Goal: Task Accomplishment & Management: Manage account settings

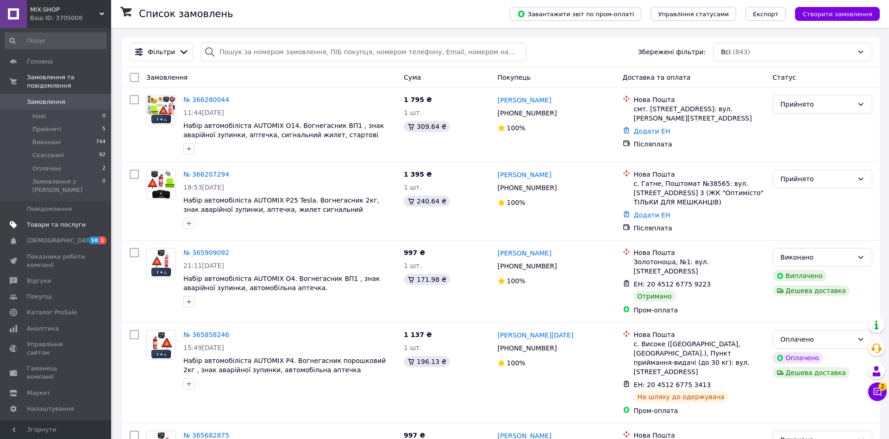
click at [60, 220] on span "Товари та послуги" at bounding box center [56, 224] width 59 height 8
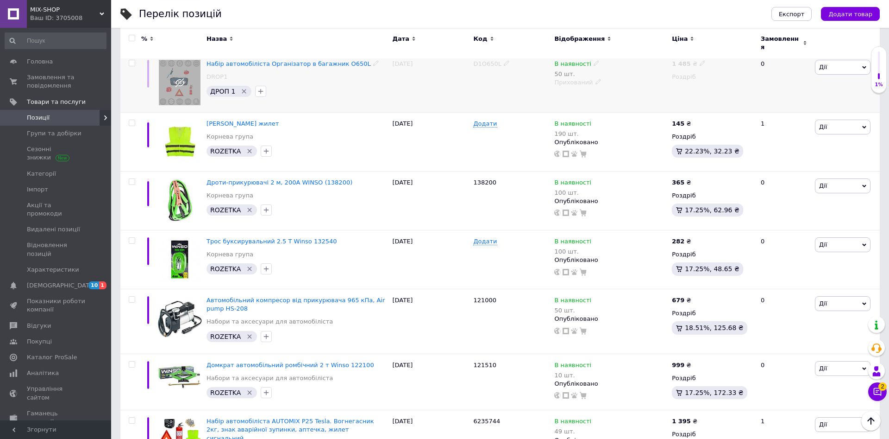
scroll to position [1559, 0]
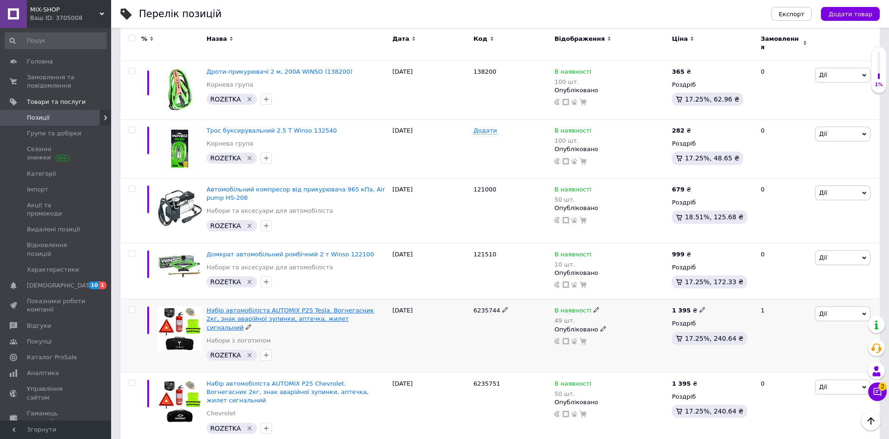
click at [256, 320] on span "Набір автомобіліста AUTOMIX Р25 Tesla. Вогнегасник 2кг, знак аварійної зупинки,…" at bounding box center [291, 319] width 168 height 24
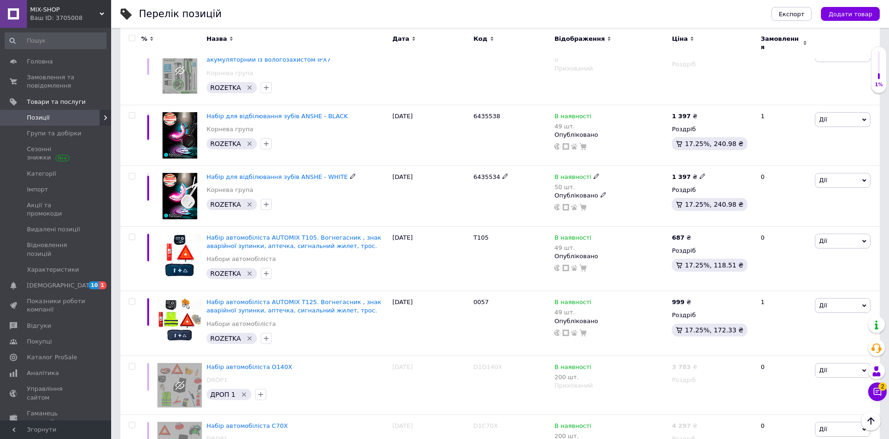
scroll to position [0, 0]
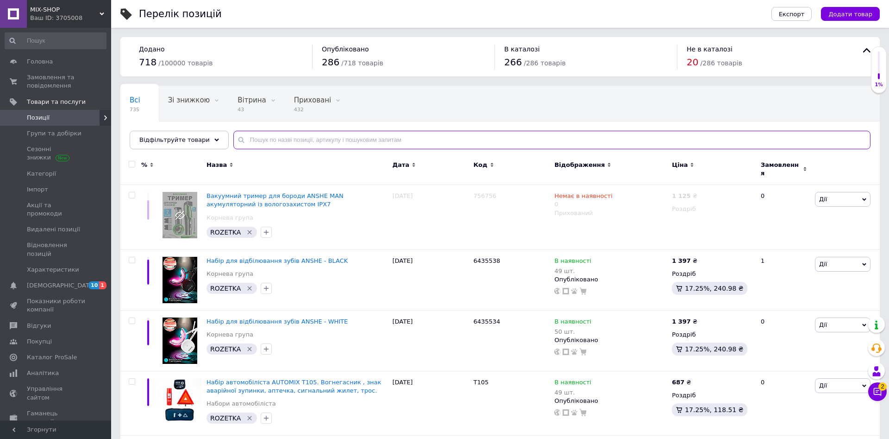
click at [248, 147] on input "text" at bounding box center [551, 140] width 637 height 19
type input "h"
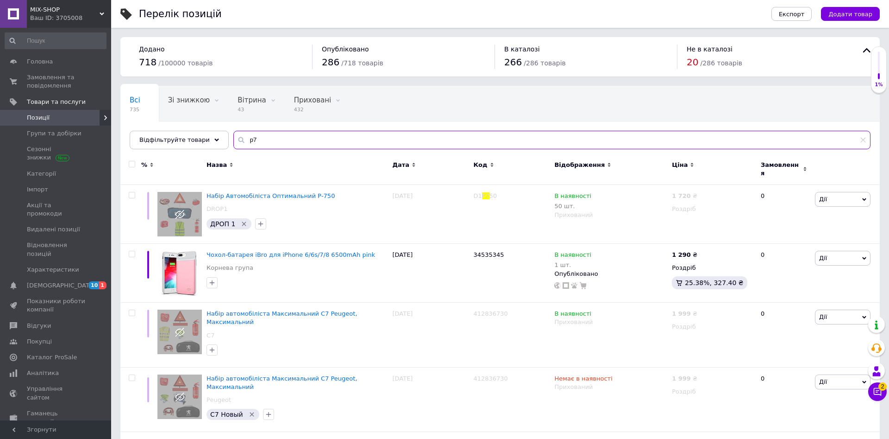
drag, startPoint x: 261, startPoint y: 138, endPoint x: 193, endPoint y: 129, distance: 68.6
click at [233, 131] on input "p7" at bounding box center [551, 140] width 637 height 19
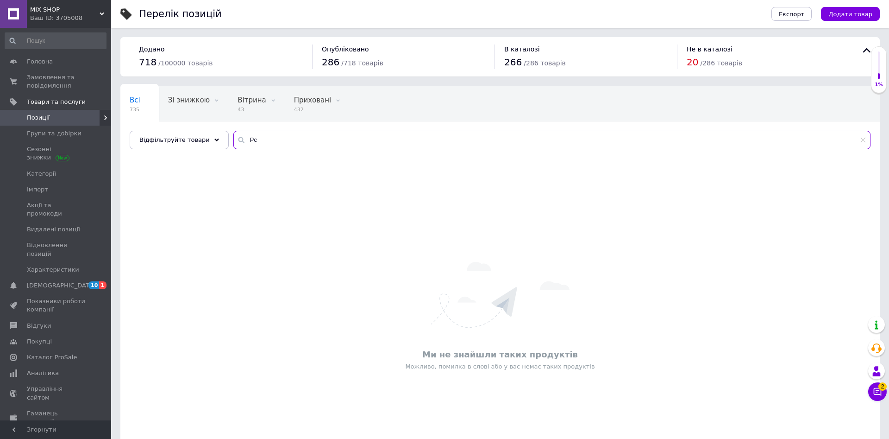
drag, startPoint x: 294, startPoint y: 139, endPoint x: 111, endPoint y: 137, distance: 182.9
click at [233, 137] on input "Рс" at bounding box center [551, 140] width 637 height 19
type input "ф"
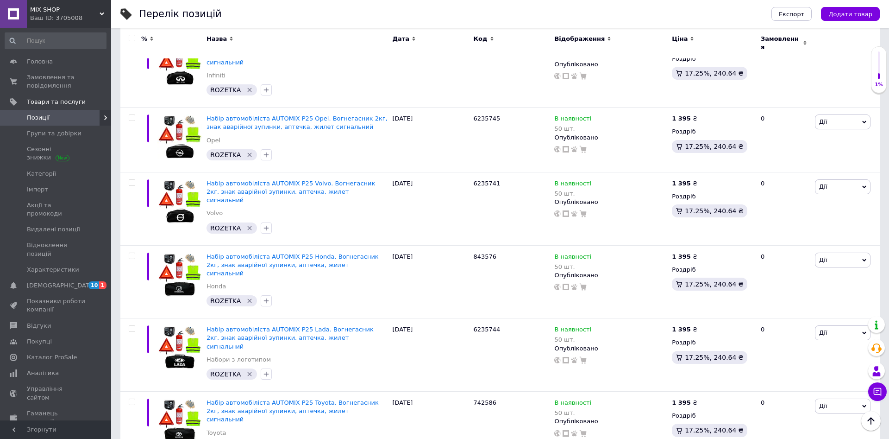
scroll to position [3023, 0]
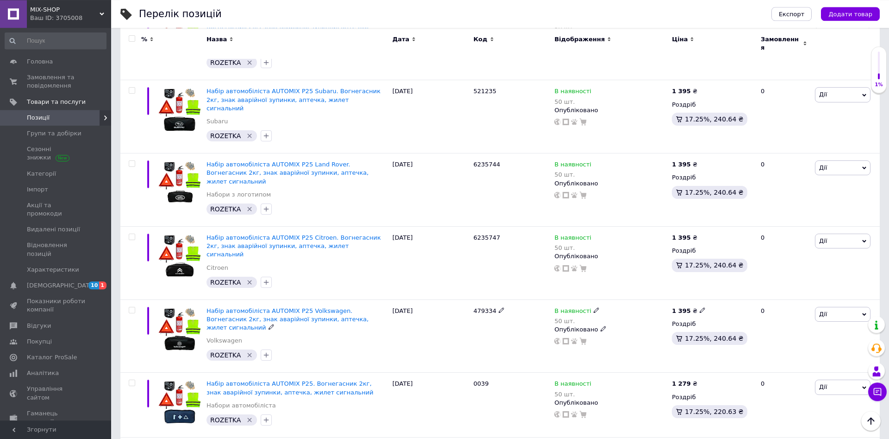
scroll to position [579, 0]
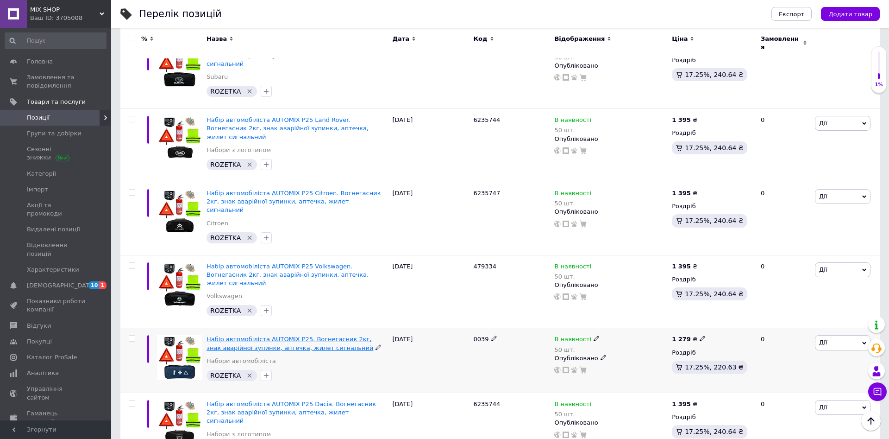
click at [264, 335] on span "Набір автомобіліста AUTOMIX Р25. Вогнегасник 2кг, знак аварійної зупинки, аптеч…" at bounding box center [290, 342] width 167 height 15
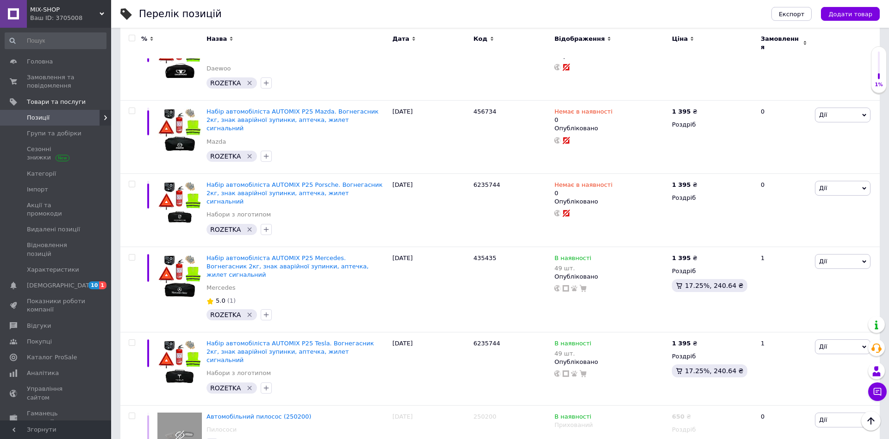
scroll to position [1391, 0]
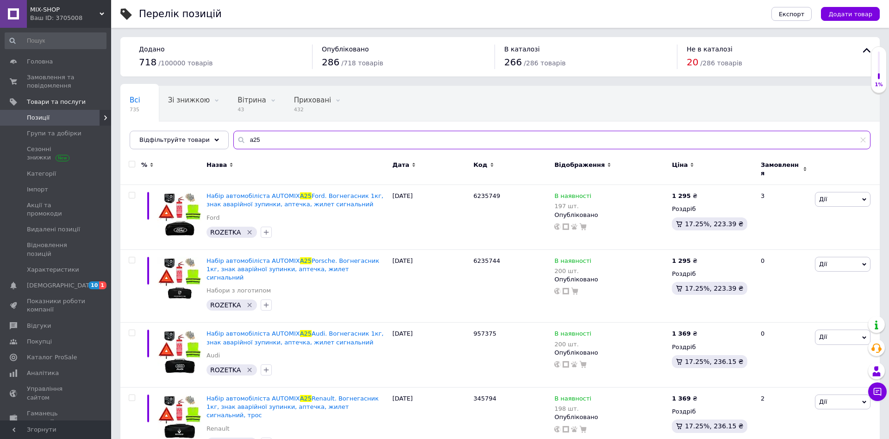
drag, startPoint x: 242, startPoint y: 135, endPoint x: 146, endPoint y: 131, distance: 95.5
click at [233, 131] on input "а25" at bounding box center [551, 140] width 637 height 19
type input "Щ"
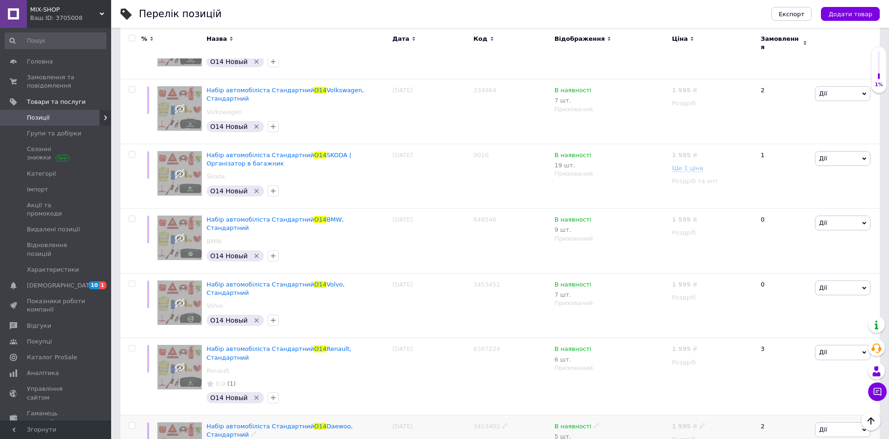
scroll to position [2805, 0]
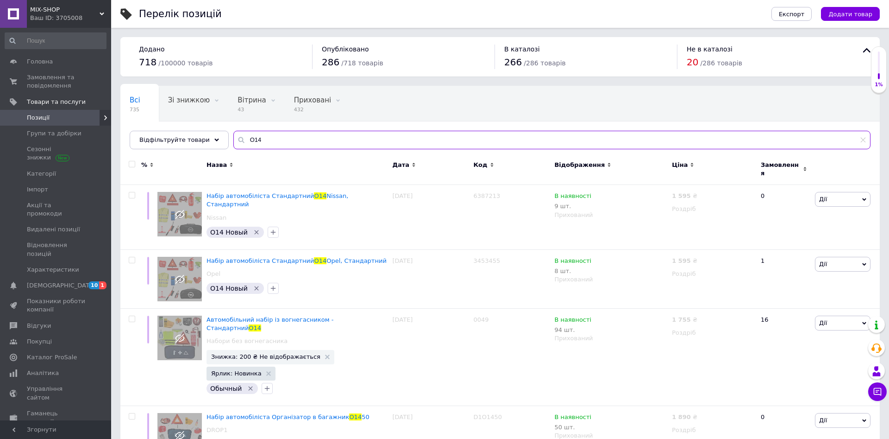
drag, startPoint x: 259, startPoint y: 143, endPoint x: 245, endPoint y: 148, distance: 14.4
click at [245, 148] on input "О14" at bounding box center [551, 140] width 637 height 19
type input "О12"
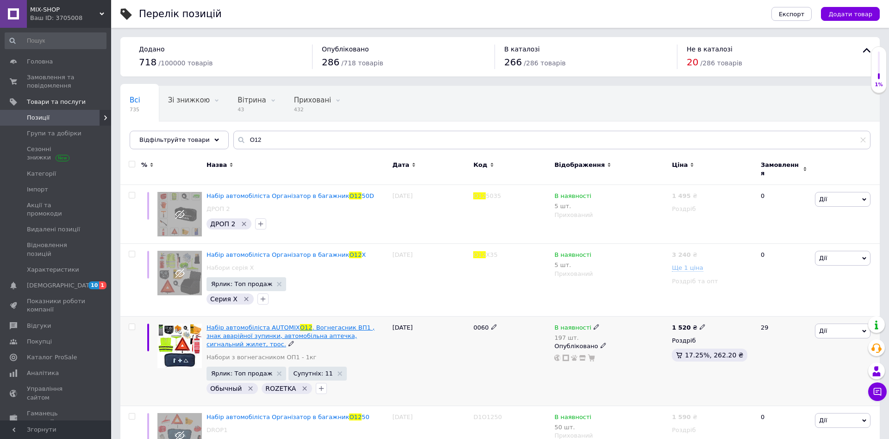
click at [291, 324] on span "Набір автомобіліста AUTOMIX" at bounding box center [254, 327] width 94 height 7
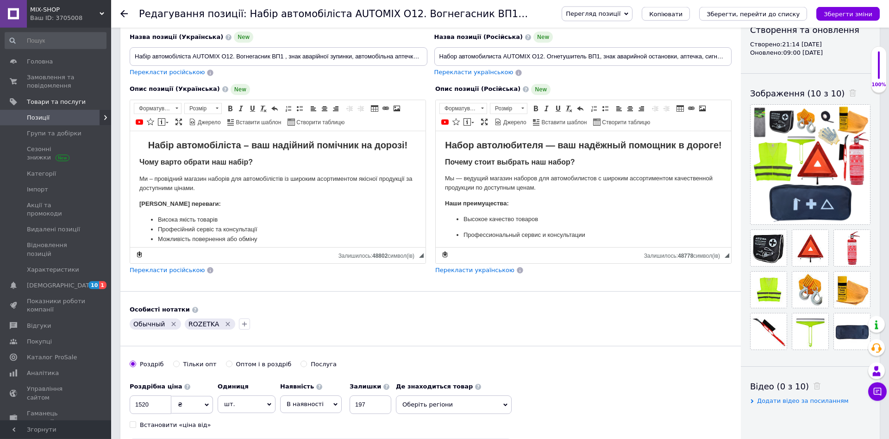
scroll to position [142, 0]
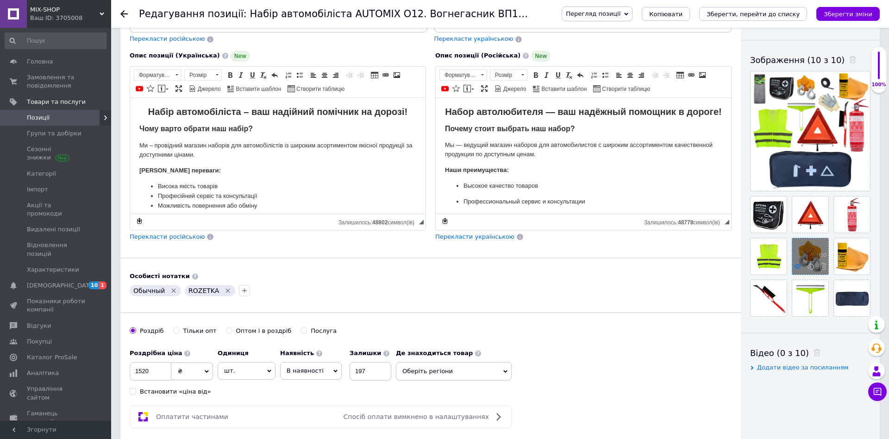
click at [798, 268] on icon at bounding box center [797, 266] width 7 height 7
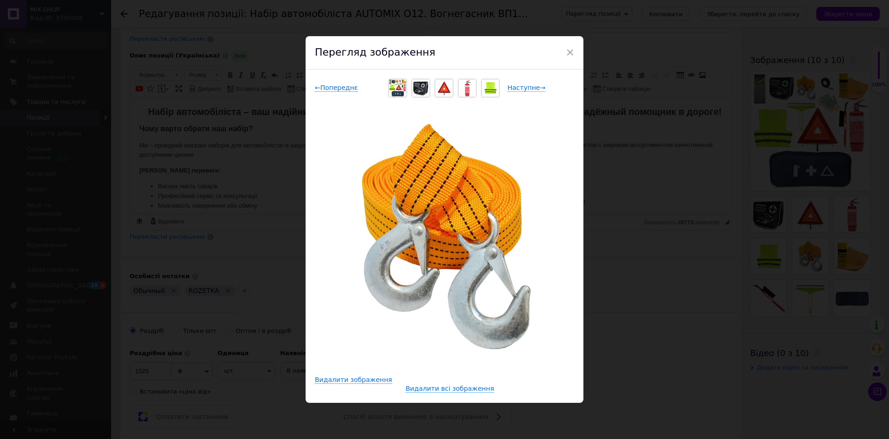
click at [696, 252] on div "× Перегляд зображення ← Попереднє Наступне → Видалити зображення Видалити всі з…" at bounding box center [444, 219] width 889 height 439
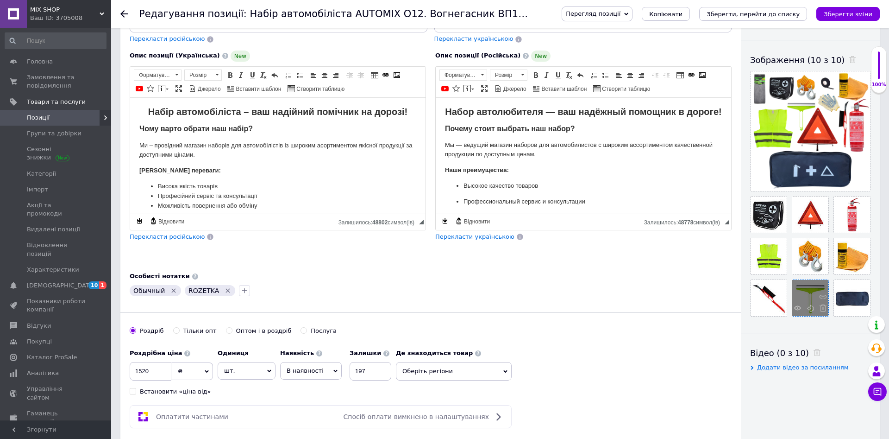
click at [804, 295] on div at bounding box center [810, 298] width 36 height 36
click at [797, 306] on icon at bounding box center [797, 307] width 7 height 7
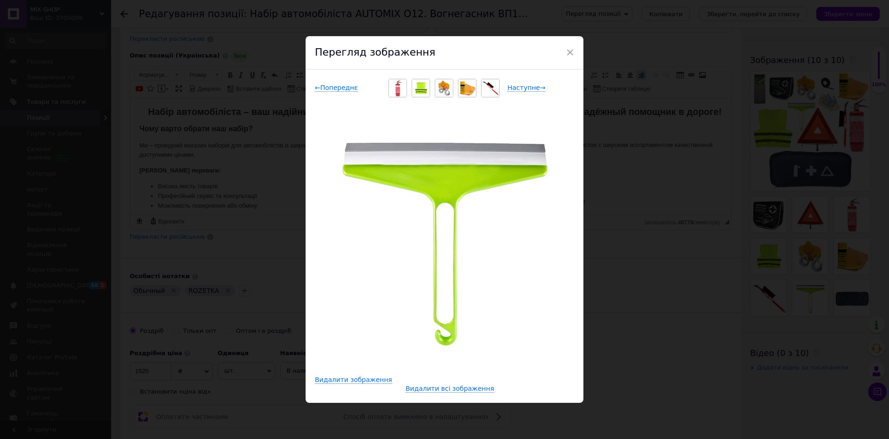
click at [640, 76] on div "× Перегляд зображення ← Попереднє Наступне → Видалити зображення Видалити всі з…" at bounding box center [444, 219] width 889 height 439
